Goal: Task Accomplishment & Management: Complete application form

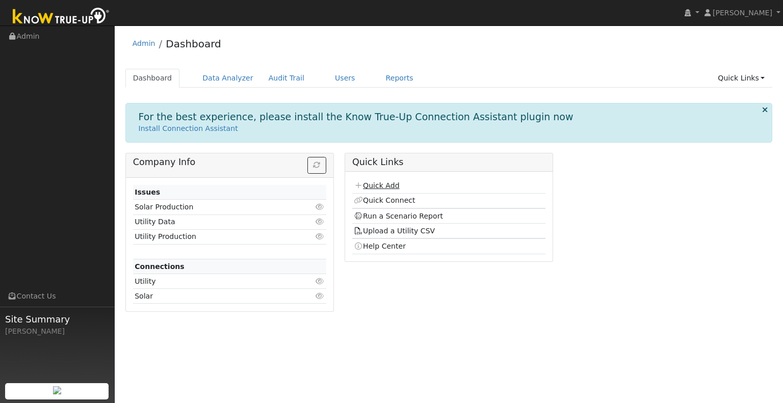
click at [385, 183] on link "Quick Add" at bounding box center [376, 185] width 45 height 8
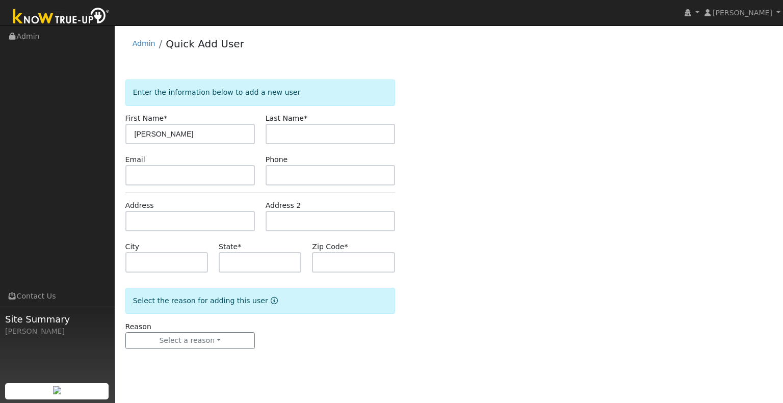
type input "[PERSON_NAME]"
type input "Z"
type input "[PERSON_NAME]"
type input "CA"
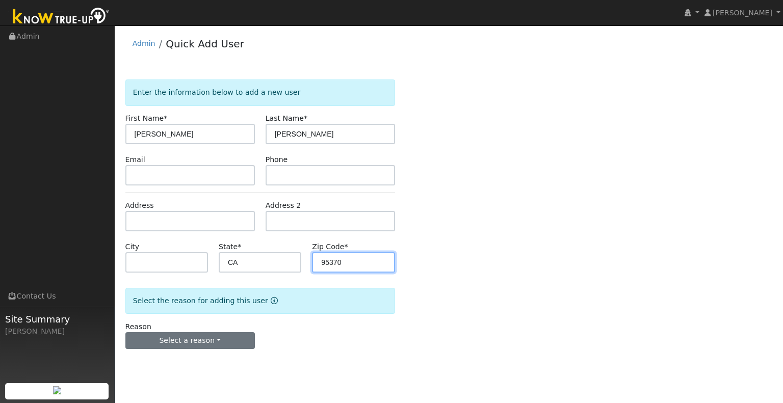
type input "95370"
click at [198, 332] on button "Select a reason" at bounding box center [189, 340] width 129 height 17
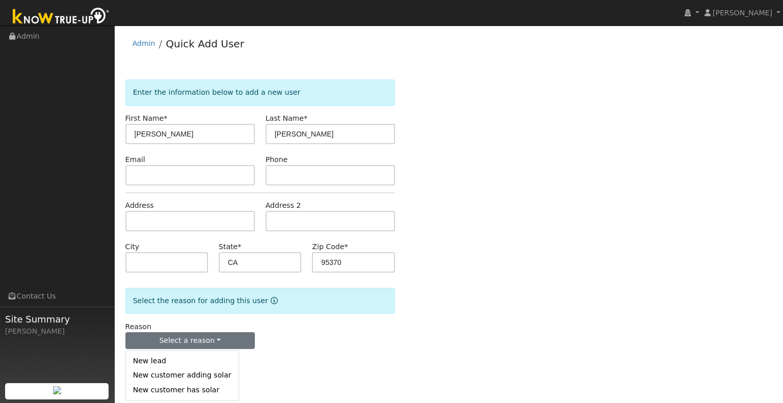
click at [202, 360] on link "New lead" at bounding box center [182, 361] width 113 height 14
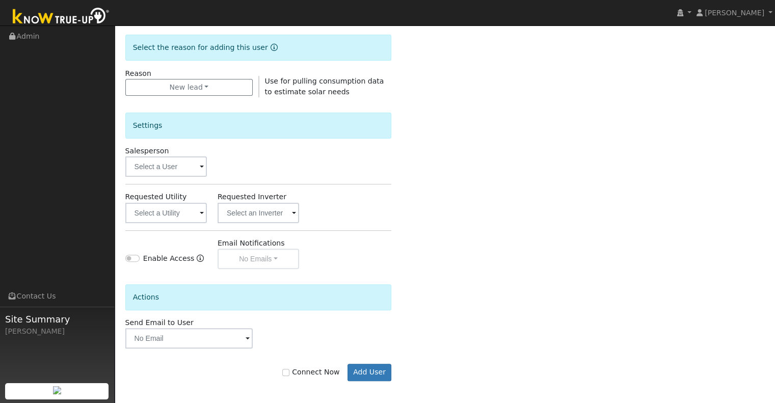
scroll to position [255, 0]
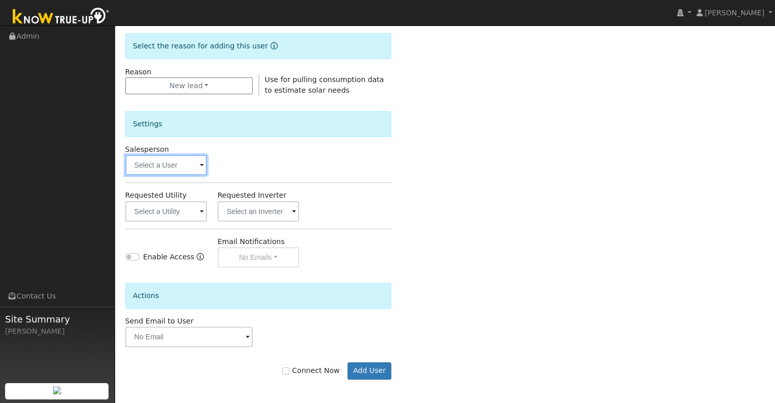
click at [192, 170] on input "text" at bounding box center [166, 165] width 82 height 20
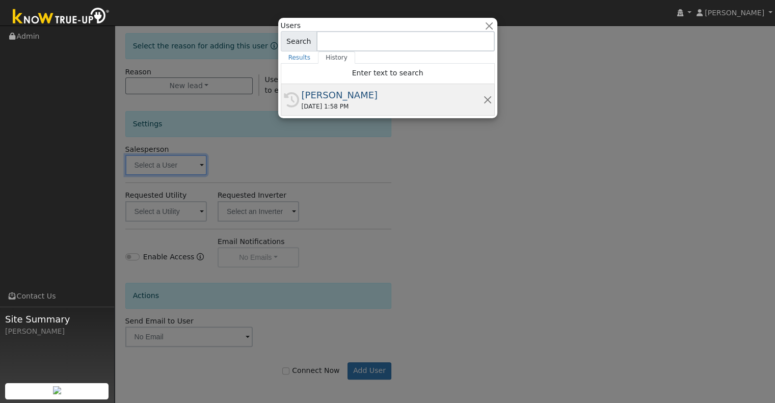
click at [297, 94] on icon at bounding box center [291, 99] width 15 height 15
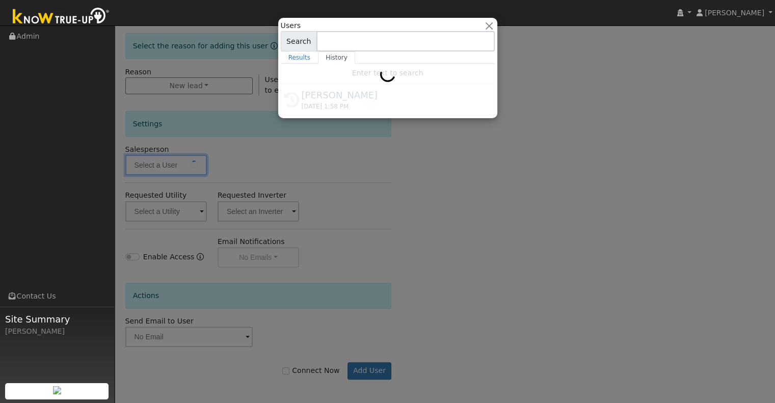
type input "[PERSON_NAME]"
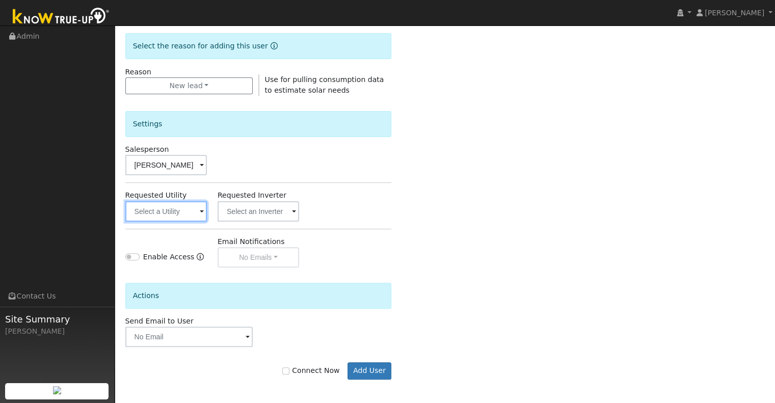
click at [191, 211] on input "text" at bounding box center [166, 211] width 82 height 20
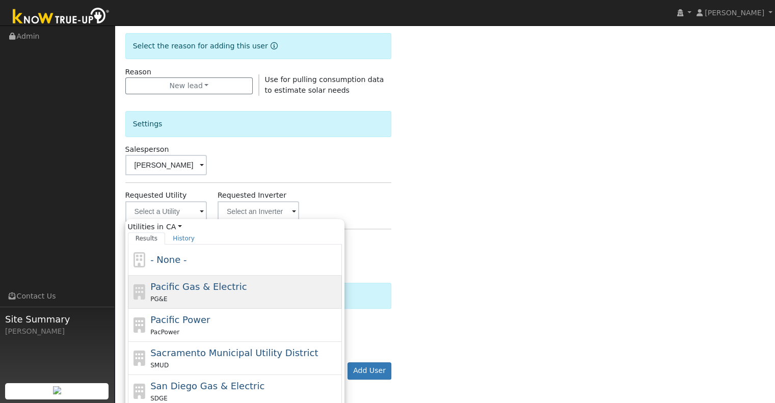
click at [231, 289] on span "Pacific Gas & Electric" at bounding box center [198, 286] width 96 height 11
type input "Pacific Gas & Electric"
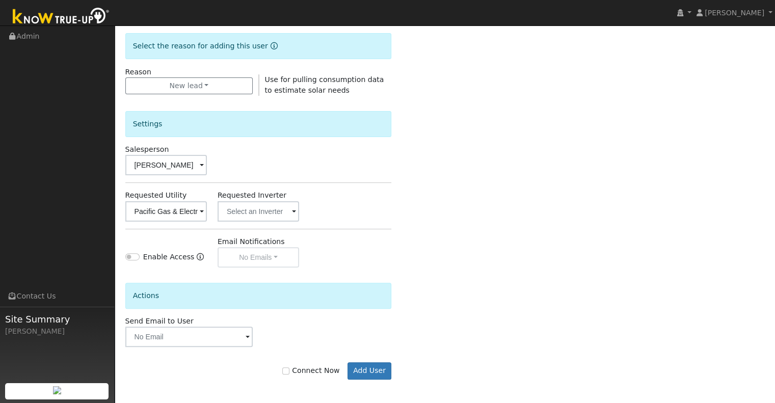
scroll to position [255, 0]
click at [318, 365] on label "Connect Now" at bounding box center [310, 370] width 57 height 11
click at [289, 367] on input "Connect Now" at bounding box center [285, 370] width 7 height 7
checkbox input "true"
click at [363, 367] on button "Add User" at bounding box center [370, 370] width 44 height 17
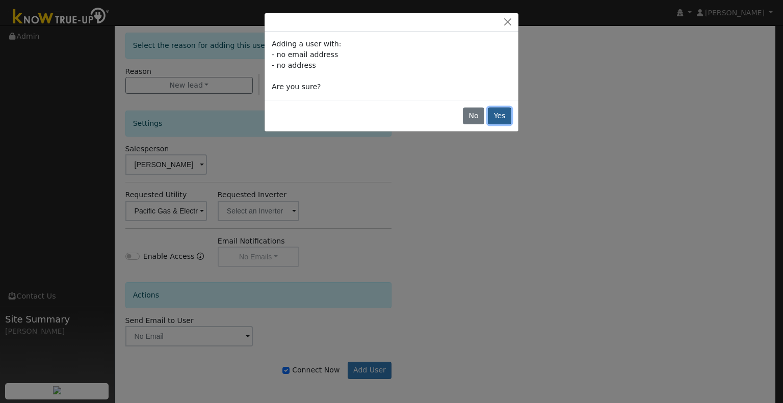
click at [505, 120] on button "Yes" at bounding box center [499, 116] width 23 height 17
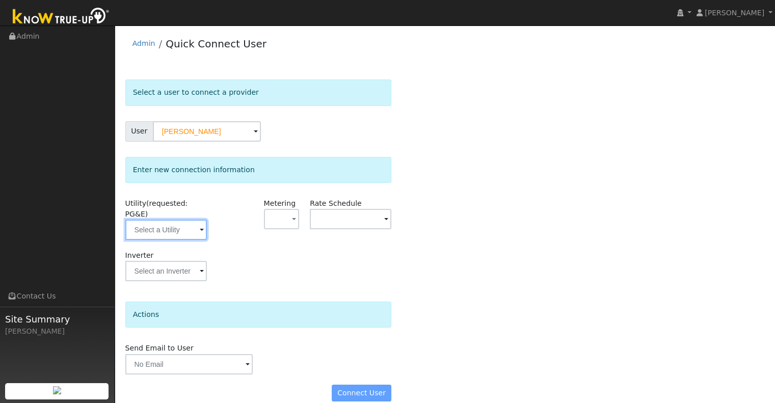
click at [136, 220] on input "text" at bounding box center [166, 230] width 82 height 20
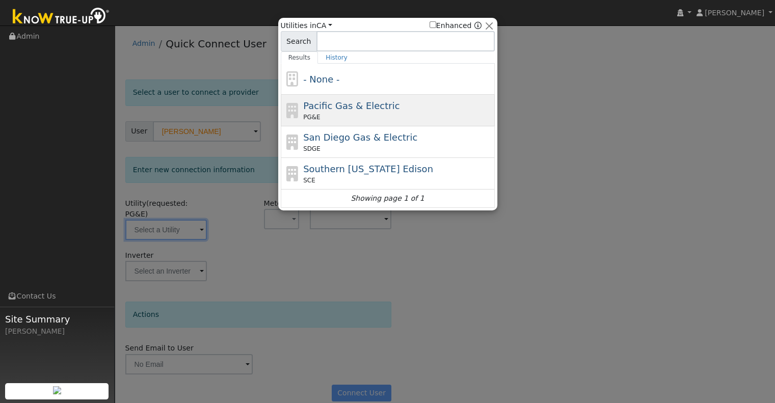
click at [334, 106] on span "Pacific Gas & Electric" at bounding box center [351, 105] width 96 height 11
type input "PG&E"
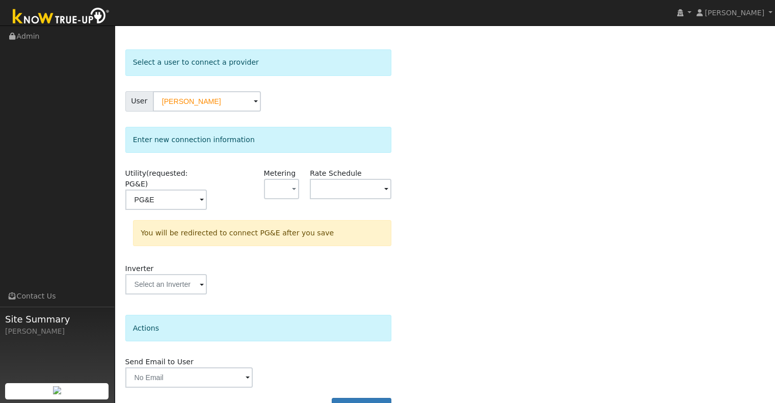
scroll to position [45, 0]
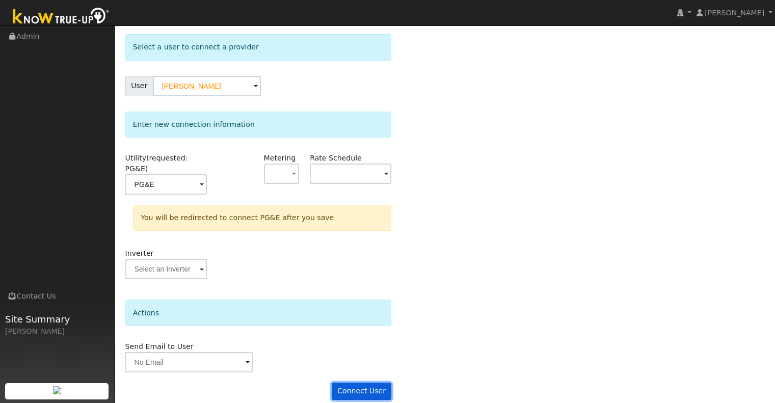
click at [351, 383] on button "Connect User" at bounding box center [362, 391] width 60 height 17
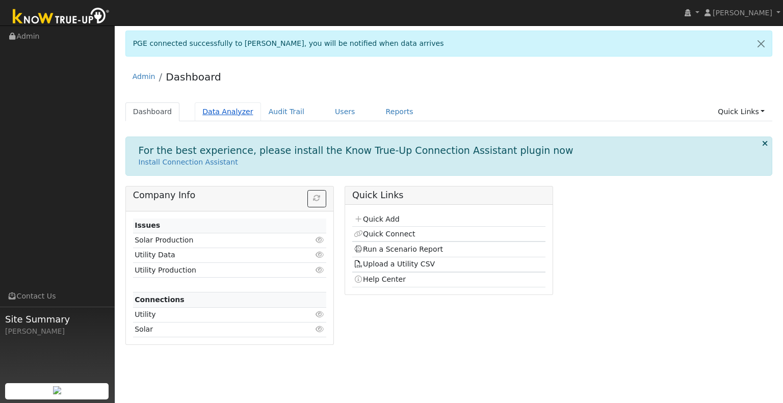
click at [218, 113] on link "Data Analyzer" at bounding box center [228, 111] width 66 height 19
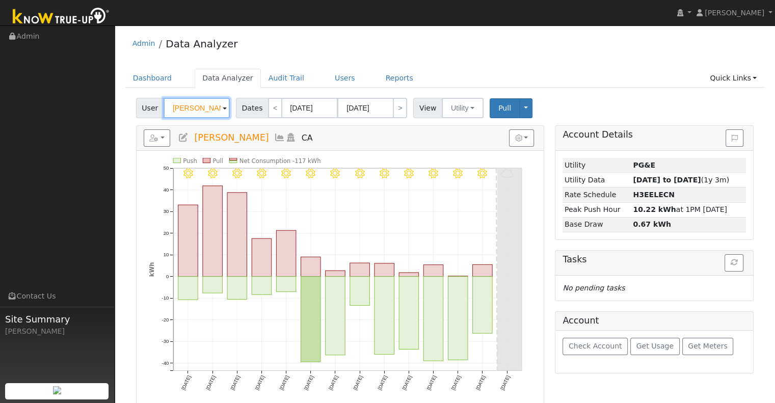
click at [189, 110] on input "Andrea Skonovd" at bounding box center [197, 108] width 66 height 20
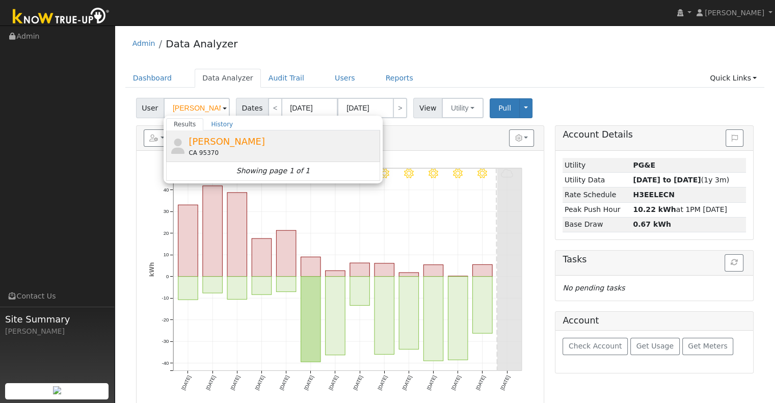
click at [243, 147] on div "David Boatright CA 95370" at bounding box center [283, 146] width 189 height 23
type input "[PERSON_NAME]"
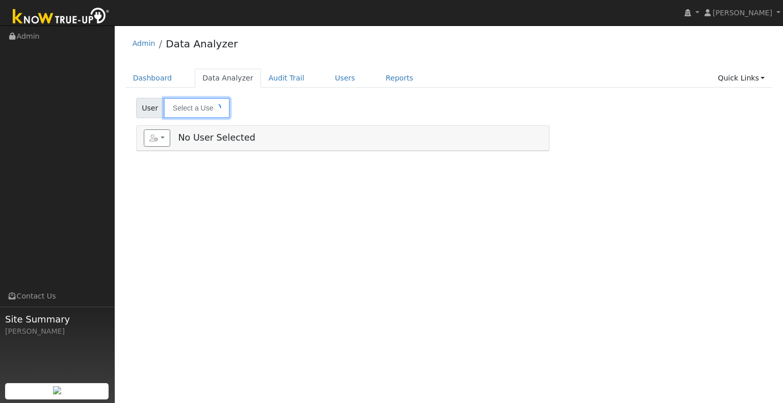
type input "[PERSON_NAME]"
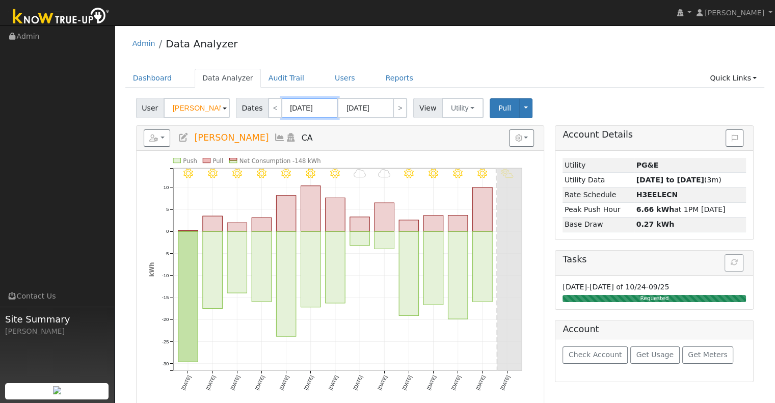
click at [296, 106] on input "[DATE]" at bounding box center [310, 108] width 56 height 20
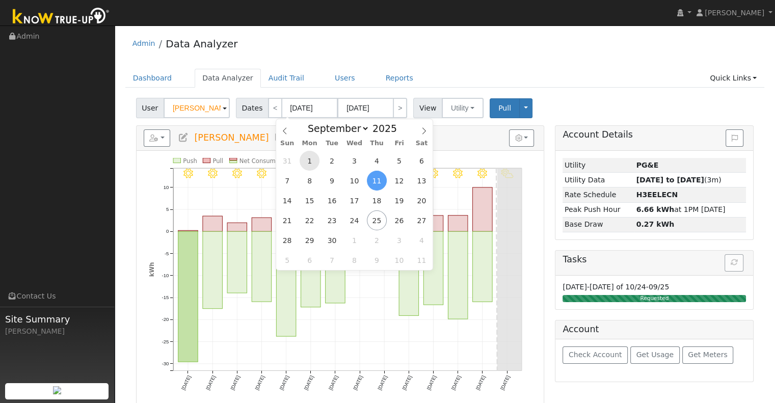
click at [312, 154] on span "1" at bounding box center [310, 161] width 20 height 20
type input "[DATE]"
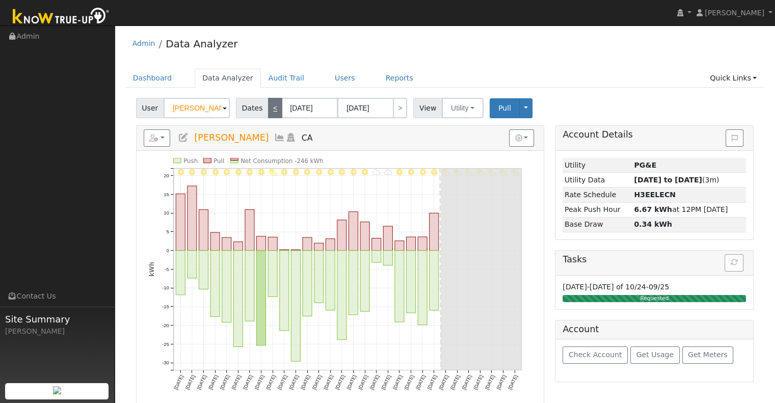
click at [268, 108] on link "<" at bounding box center [275, 108] width 14 height 20
type input "[DATE]"
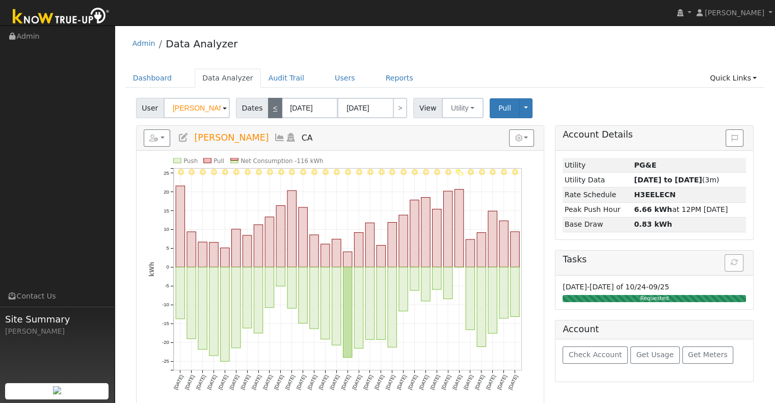
click at [268, 108] on link "<" at bounding box center [275, 108] width 14 height 20
type input "[DATE]"
select select "6"
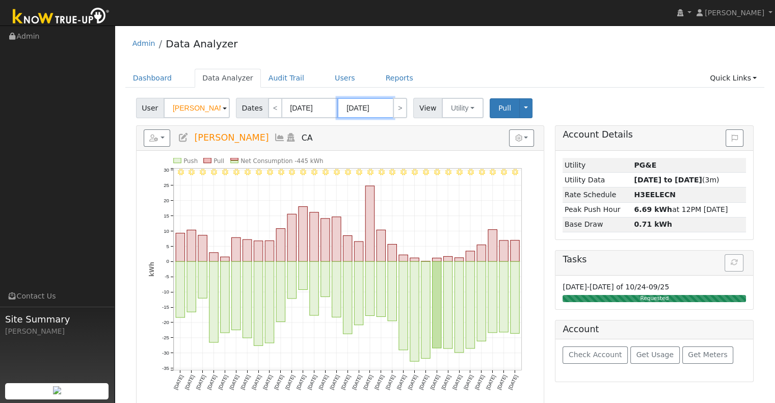
click at [365, 108] on input "[DATE]" at bounding box center [365, 108] width 56 height 20
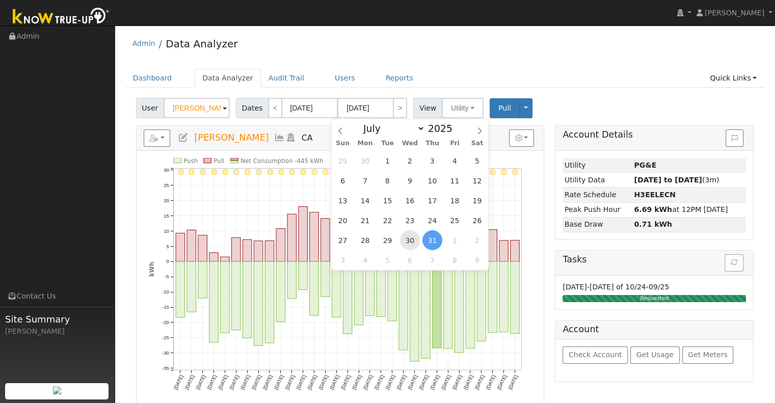
click at [413, 234] on span "30" at bounding box center [410, 240] width 20 height 20
type input "[DATE]"
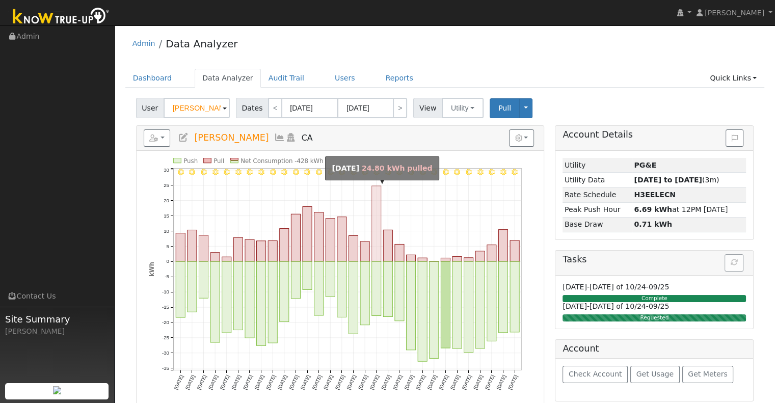
click at [372, 220] on rect "onclick=""" at bounding box center [375, 223] width 9 height 75
type input "[DATE]"
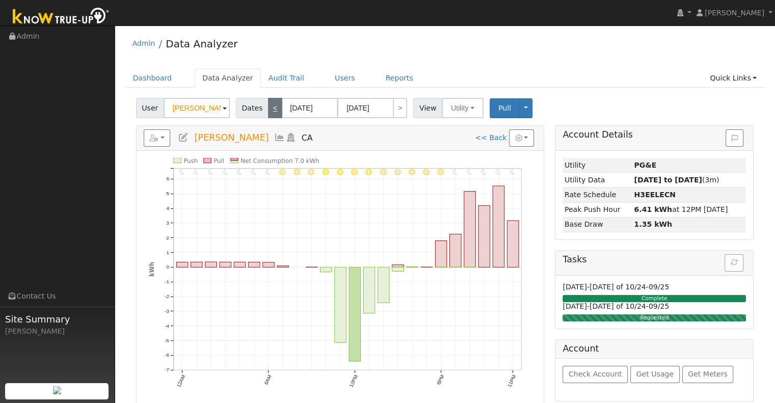
click at [275, 111] on link "<" at bounding box center [275, 108] width 14 height 20
type input "[DATE]"
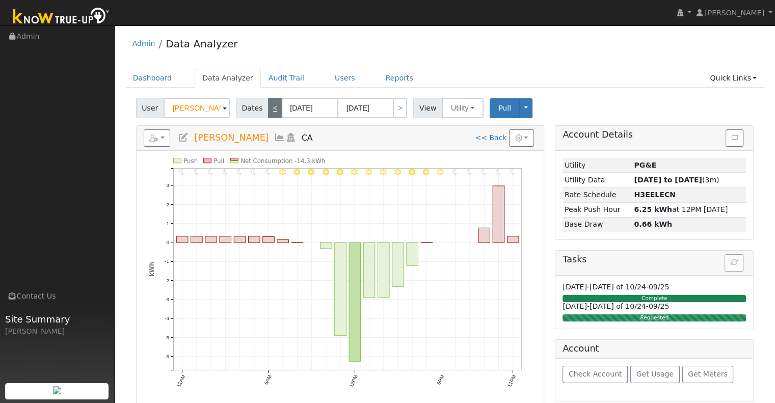
click at [275, 111] on link "<" at bounding box center [275, 108] width 14 height 20
type input "[DATE]"
click at [275, 111] on link "<" at bounding box center [275, 108] width 14 height 20
type input "[DATE]"
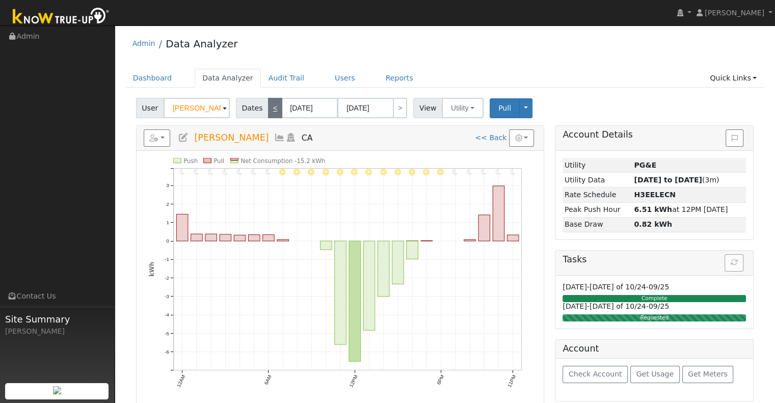
type input "[DATE]"
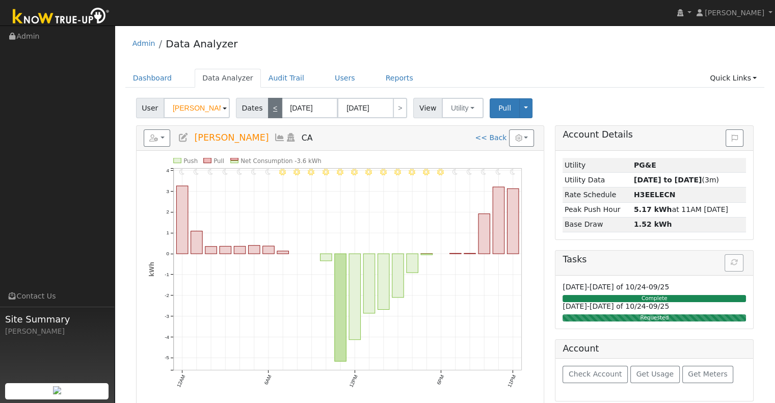
click at [275, 111] on link "<" at bounding box center [275, 108] width 14 height 20
type input "[DATE]"
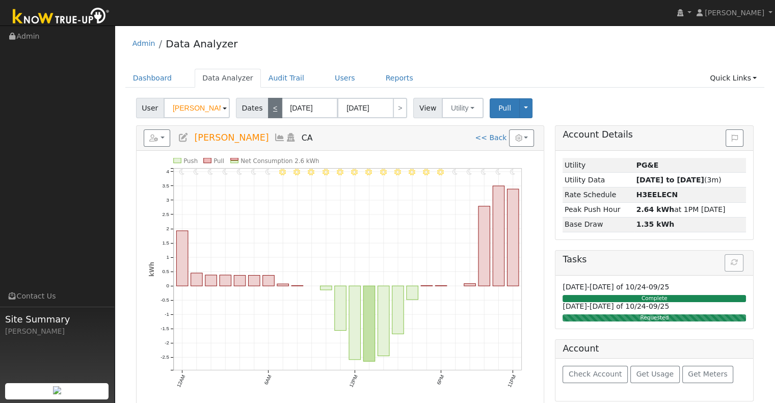
click at [268, 109] on link "<" at bounding box center [275, 108] width 14 height 20
type input "[DATE]"
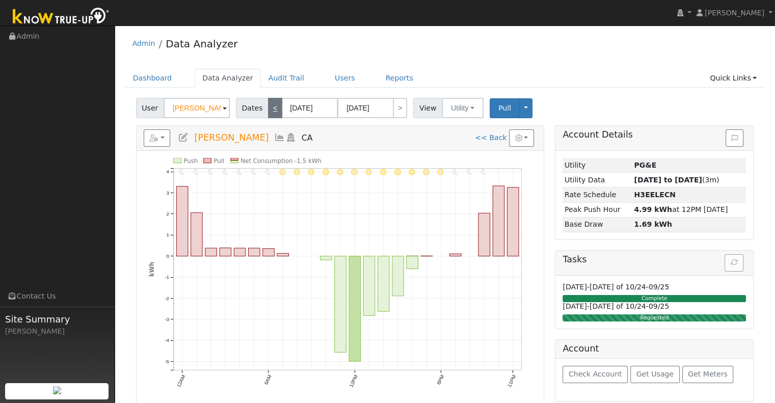
click at [268, 109] on link "<" at bounding box center [275, 108] width 14 height 20
type input "[DATE]"
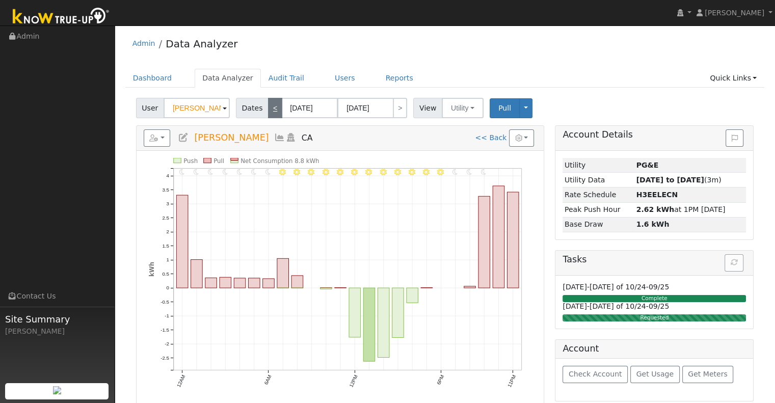
click at [269, 107] on link "<" at bounding box center [275, 108] width 14 height 20
type input "[DATE]"
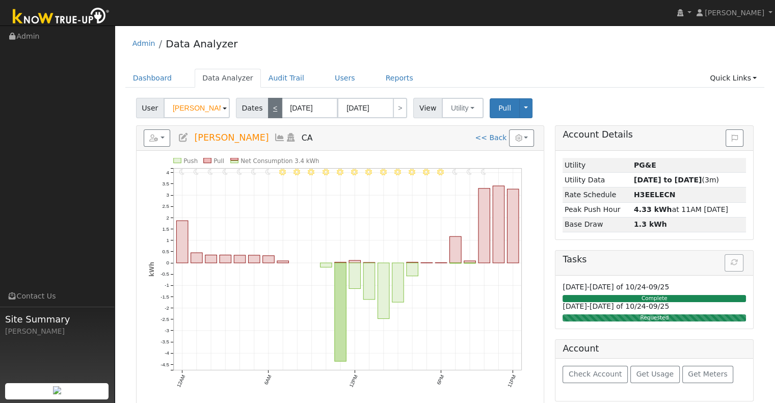
click at [269, 107] on link "<" at bounding box center [275, 108] width 14 height 20
type input "[DATE]"
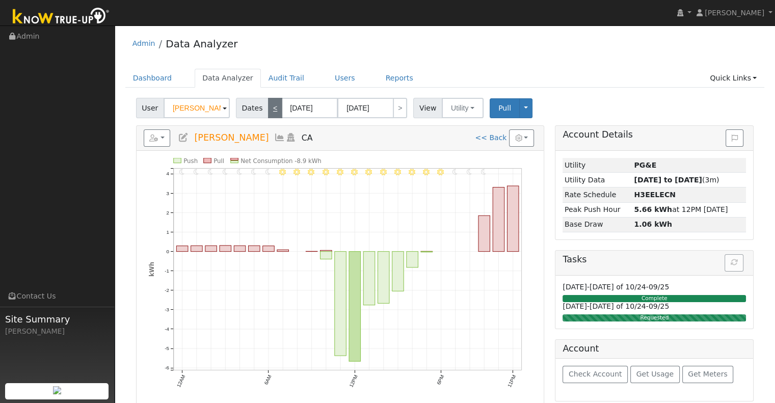
click at [269, 107] on link "<" at bounding box center [275, 108] width 14 height 20
type input "[DATE]"
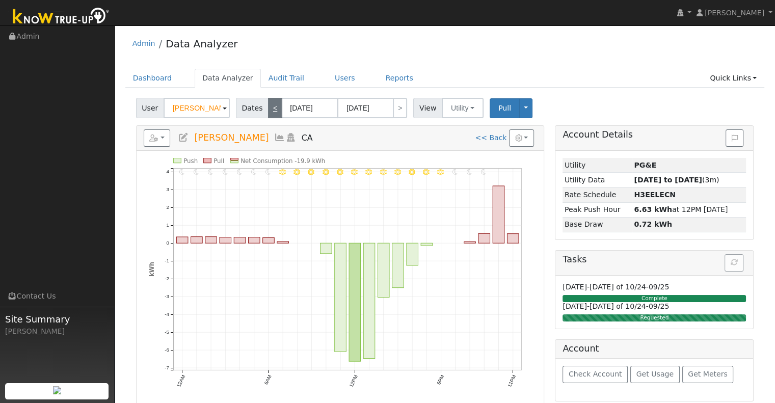
click at [269, 107] on link "<" at bounding box center [275, 108] width 14 height 20
type input "[DATE]"
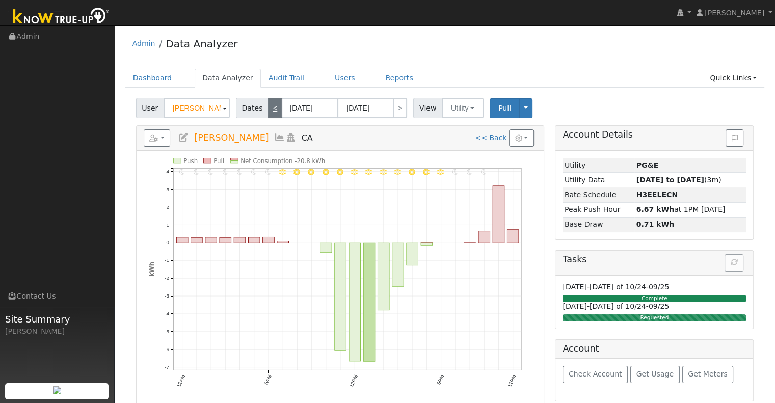
click at [269, 107] on link "<" at bounding box center [275, 108] width 14 height 20
type input "[DATE]"
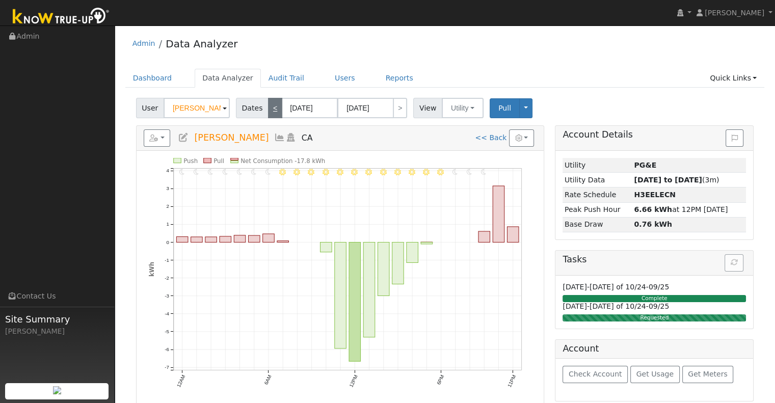
click at [269, 107] on link "<" at bounding box center [275, 108] width 14 height 20
type input "[DATE]"
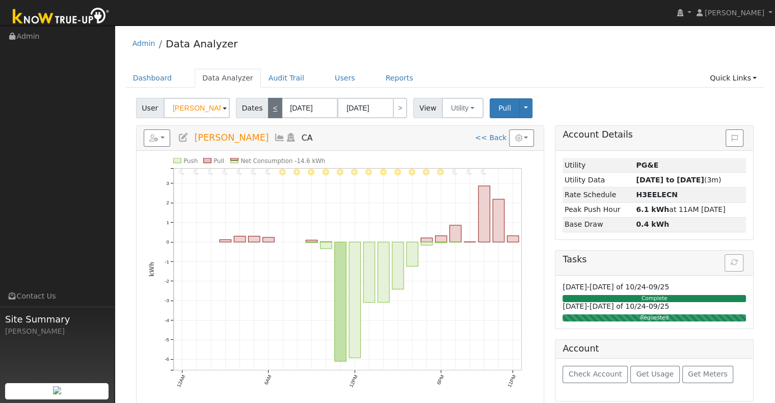
click at [269, 107] on link "<" at bounding box center [275, 108] width 14 height 20
type input "[DATE]"
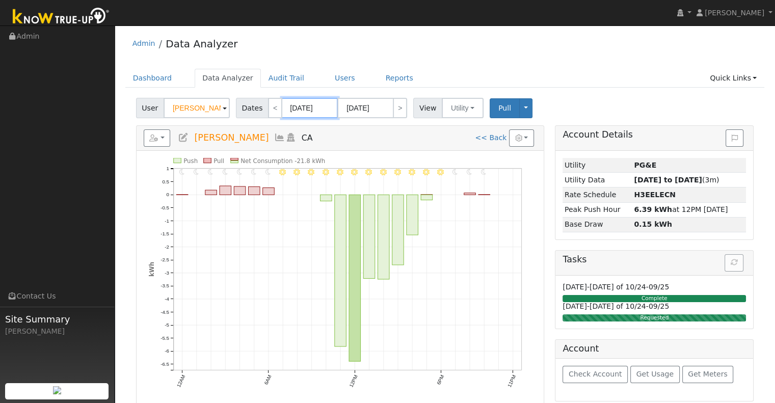
click at [305, 105] on input "[DATE]" at bounding box center [310, 108] width 56 height 20
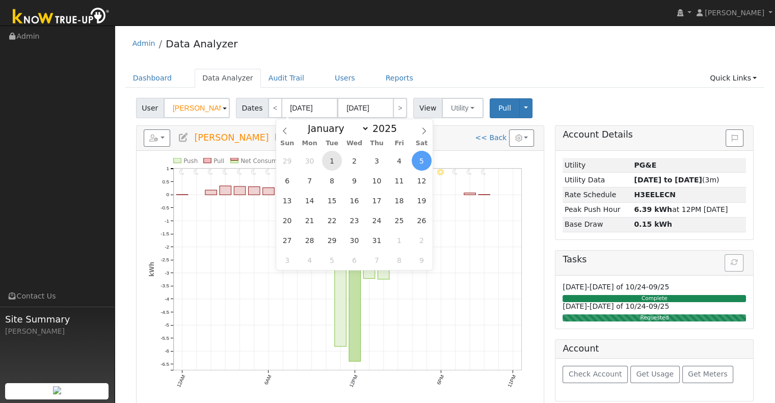
click at [333, 167] on span "1" at bounding box center [332, 161] width 20 height 20
type input "[DATE]"
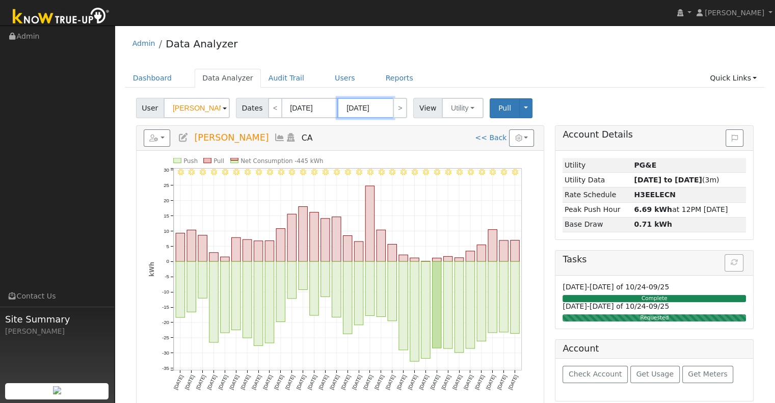
click at [366, 114] on input "[DATE]" at bounding box center [365, 108] width 56 height 20
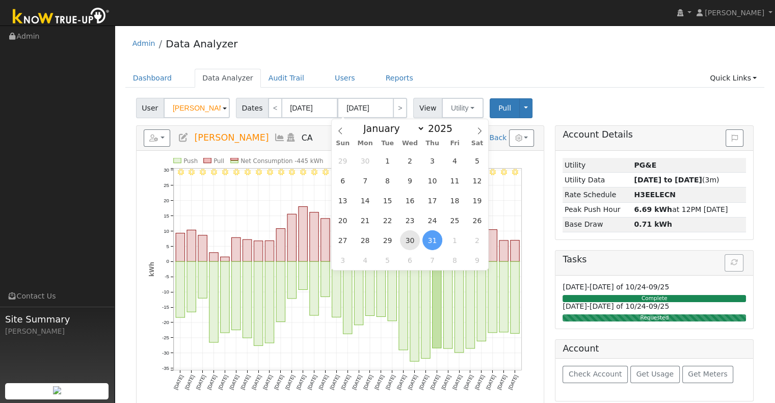
click at [412, 236] on span "30" at bounding box center [410, 240] width 20 height 20
type input "[DATE]"
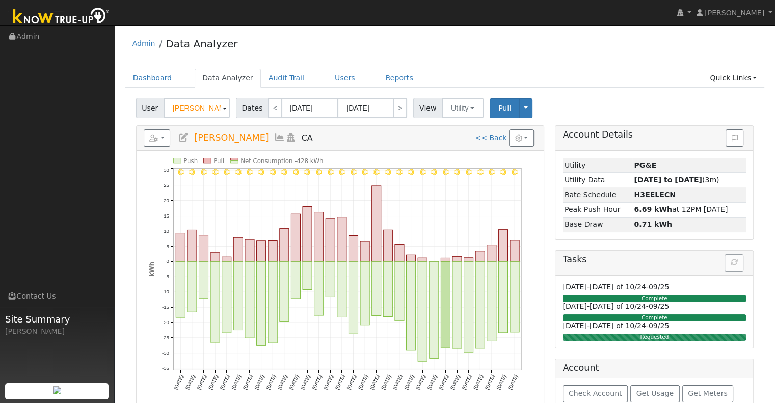
click at [550, 79] on ul "Dashboard Data Analyzer Audit Trail Users Reports Quick Links Quick Add Quick C…" at bounding box center [445, 78] width 640 height 19
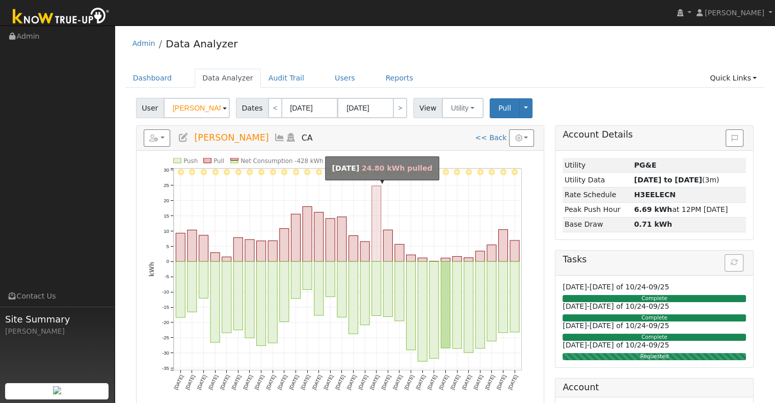
click at [379, 209] on rect "onclick=""" at bounding box center [375, 223] width 9 height 75
type input "[DATE]"
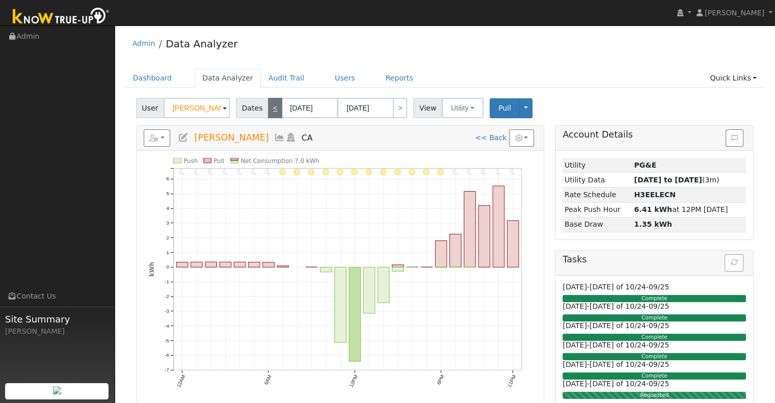
click at [272, 106] on link "<" at bounding box center [275, 108] width 14 height 20
type input "[DATE]"
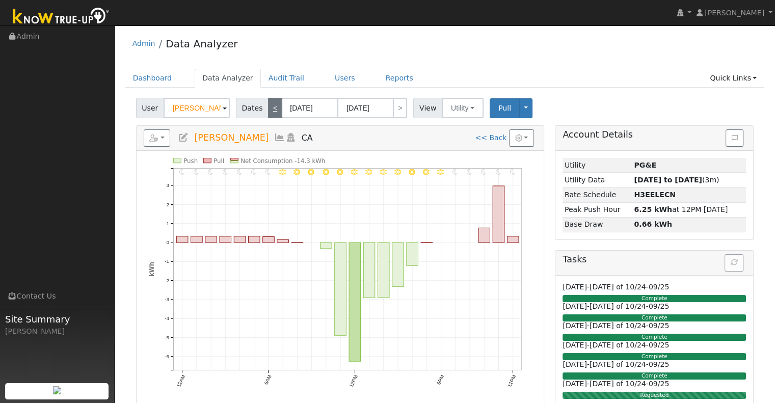
click at [272, 106] on link "<" at bounding box center [275, 108] width 14 height 20
type input "[DATE]"
click at [272, 106] on link "<" at bounding box center [275, 108] width 14 height 20
type input "[DATE]"
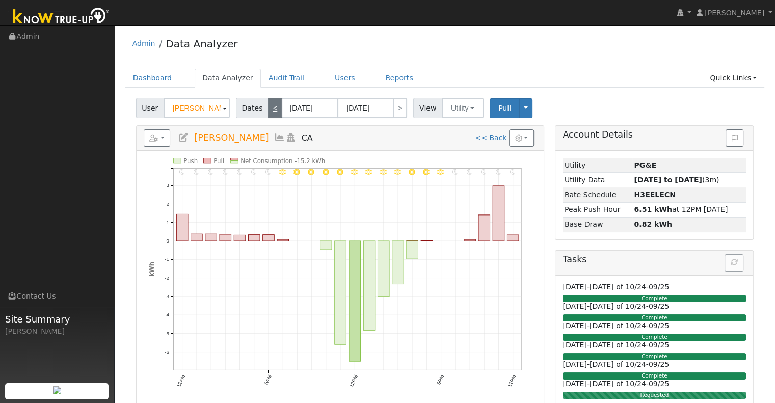
type input "[DATE]"
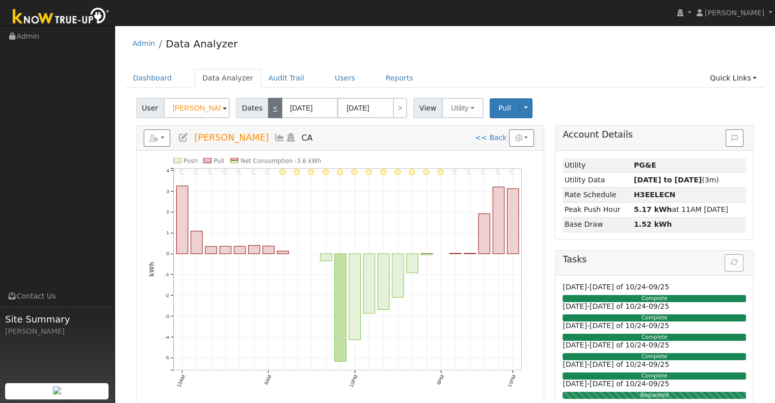
click at [272, 106] on link "<" at bounding box center [275, 108] width 14 height 20
type input "[DATE]"
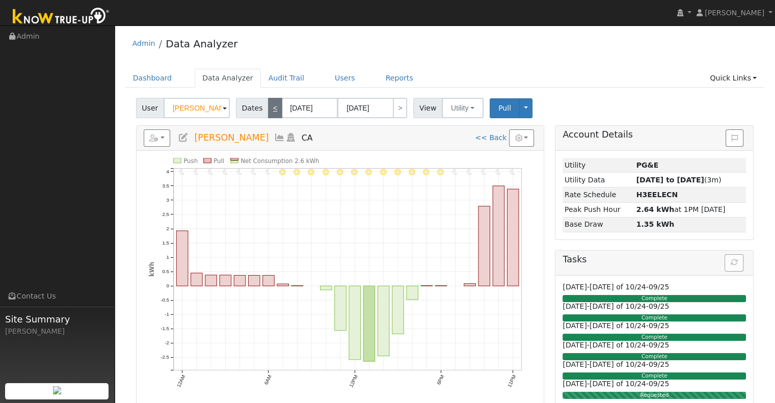
click at [269, 105] on link "<" at bounding box center [275, 108] width 14 height 20
type input "[DATE]"
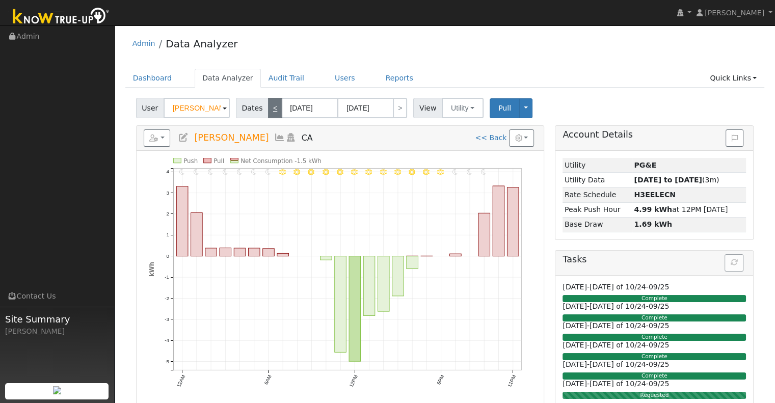
click at [268, 103] on link "<" at bounding box center [275, 108] width 14 height 20
type input "[DATE]"
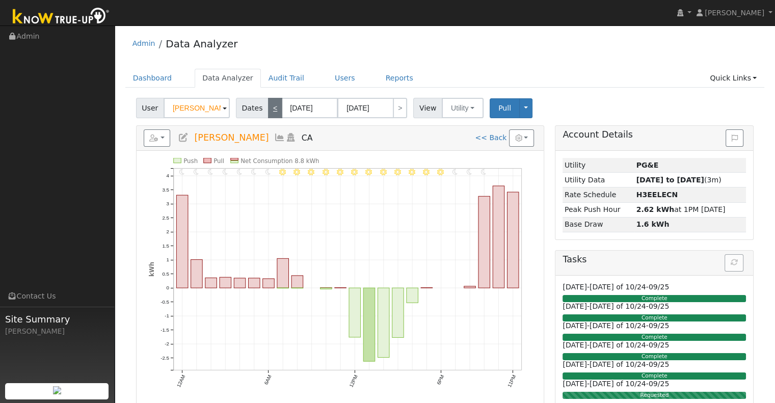
click at [270, 103] on link "<" at bounding box center [275, 108] width 14 height 20
type input "[DATE]"
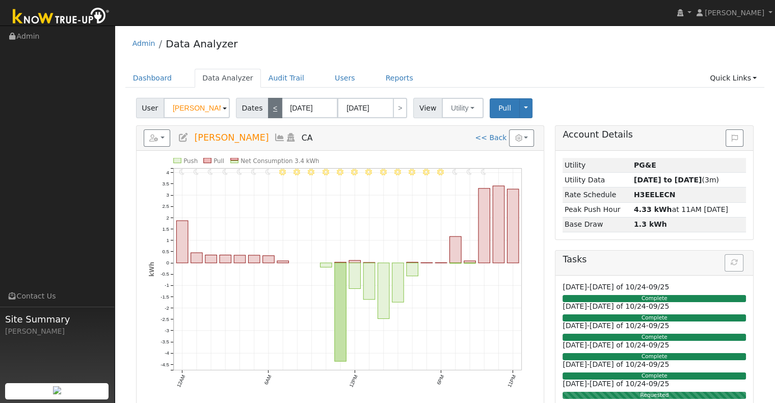
click at [268, 112] on link "<" at bounding box center [275, 108] width 14 height 20
type input "[DATE]"
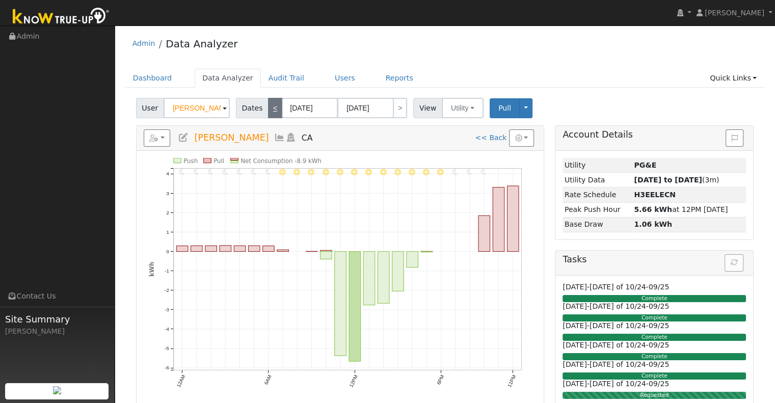
click at [268, 112] on link "<" at bounding box center [275, 108] width 14 height 20
type input "[DATE]"
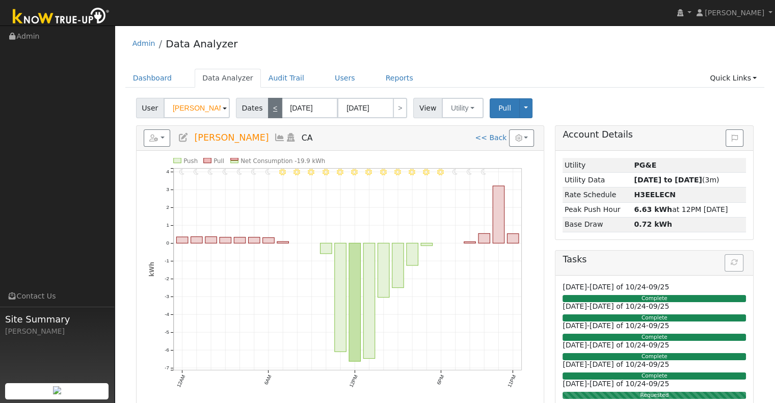
click at [268, 112] on link "<" at bounding box center [275, 108] width 14 height 20
type input "[DATE]"
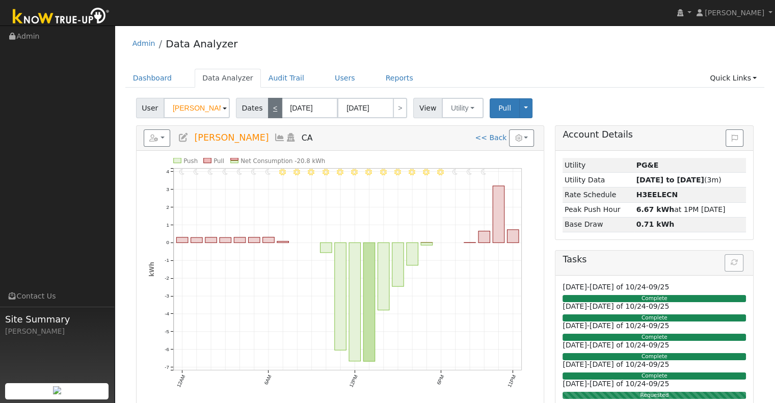
click at [268, 112] on link "<" at bounding box center [275, 108] width 14 height 20
type input "[DATE]"
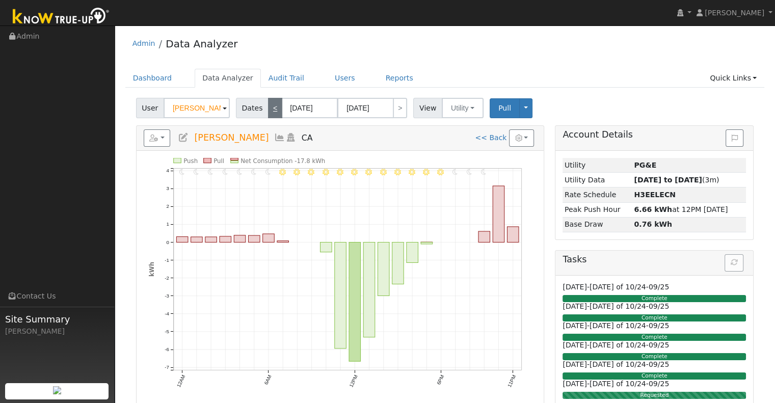
click at [268, 112] on link "<" at bounding box center [275, 108] width 14 height 20
type input "[DATE]"
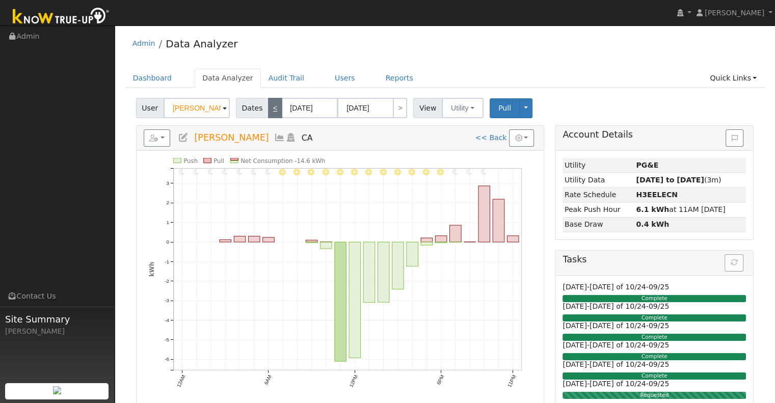
click at [268, 112] on link "<" at bounding box center [275, 108] width 14 height 20
type input "[DATE]"
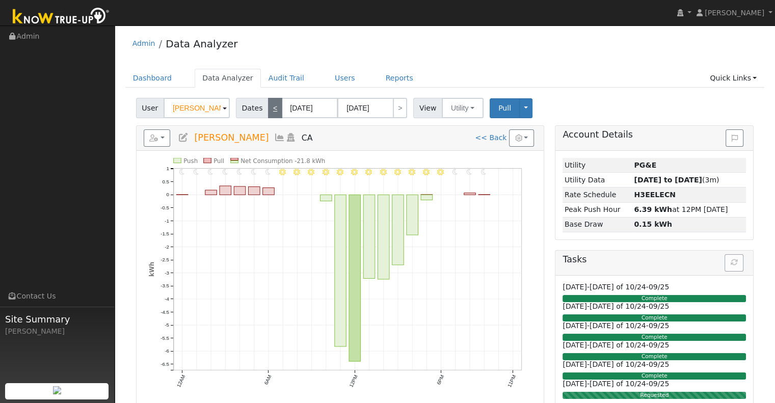
click at [273, 105] on link "<" at bounding box center [275, 108] width 14 height 20
type input "[DATE]"
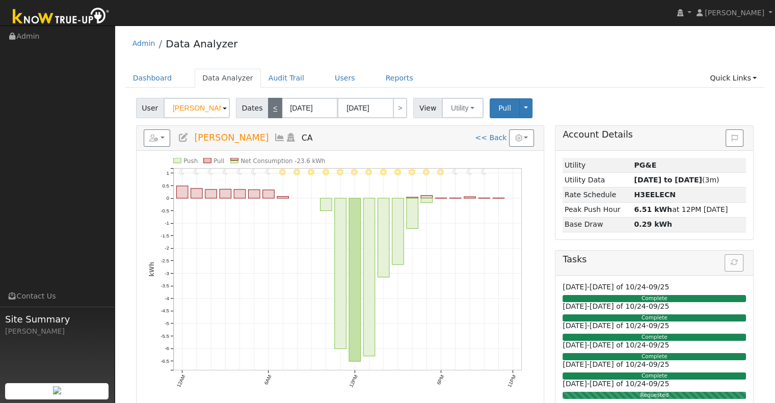
click at [272, 105] on link "<" at bounding box center [275, 108] width 14 height 20
type input "[DATE]"
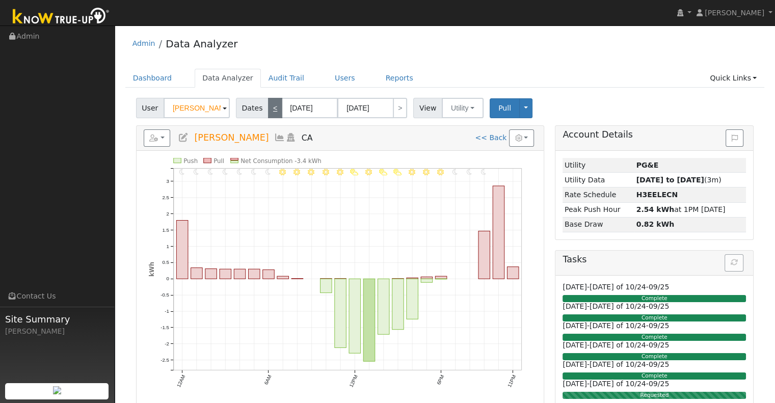
click at [272, 105] on link "<" at bounding box center [275, 108] width 14 height 20
type input "[DATE]"
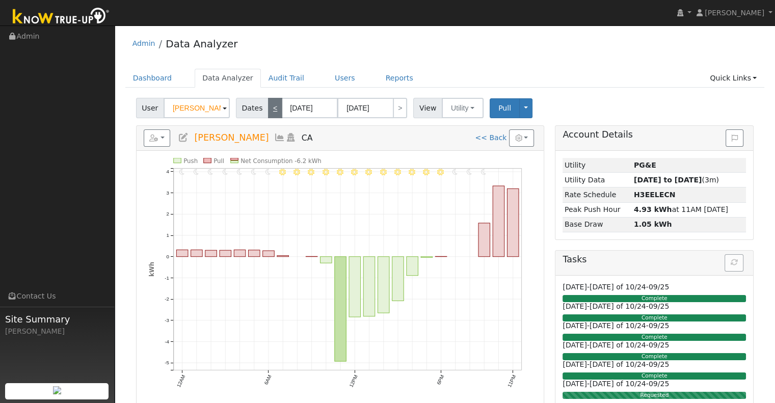
click at [268, 108] on link "<" at bounding box center [275, 108] width 14 height 20
type input "[DATE]"
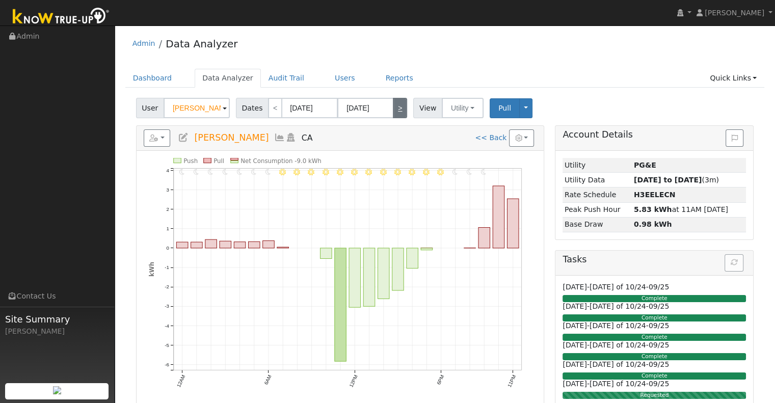
click at [393, 106] on link ">" at bounding box center [400, 108] width 14 height 20
type input "[DATE]"
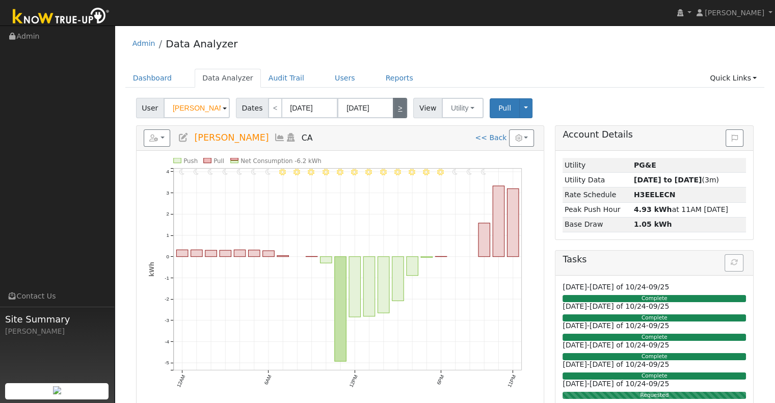
click at [393, 103] on link ">" at bounding box center [400, 108] width 14 height 20
type input "[DATE]"
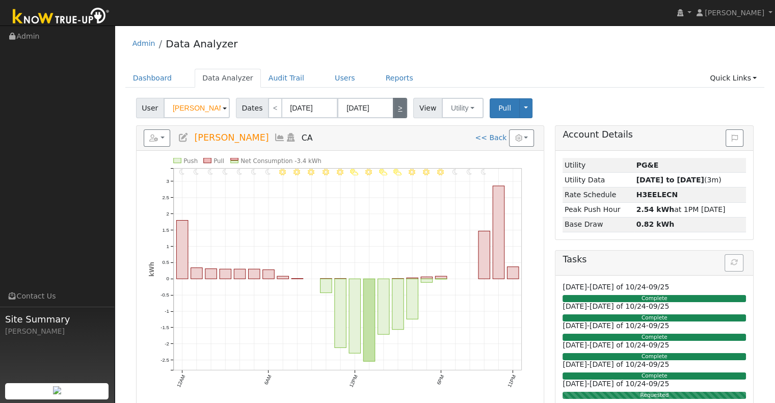
click at [393, 103] on link ">" at bounding box center [400, 108] width 14 height 20
type input "[DATE]"
